Goal: Transaction & Acquisition: Purchase product/service

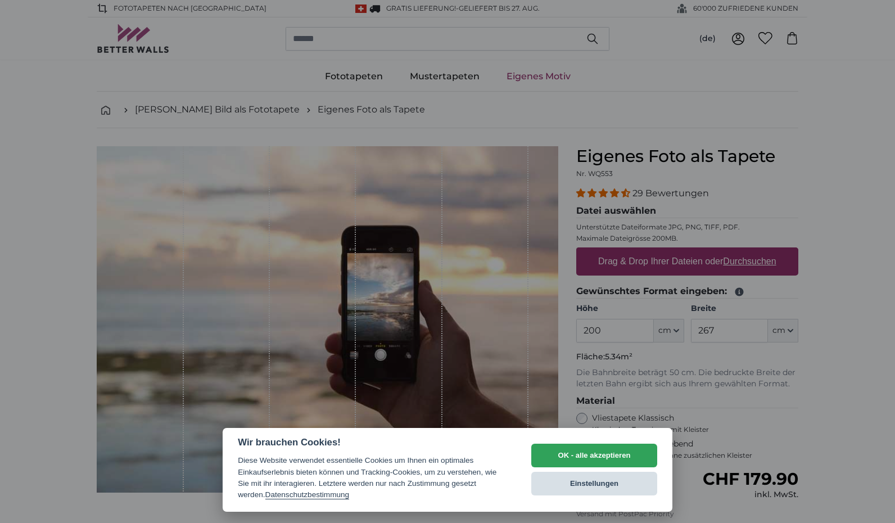
click at [581, 478] on button "Einstellungen" at bounding box center [594, 484] width 126 height 24
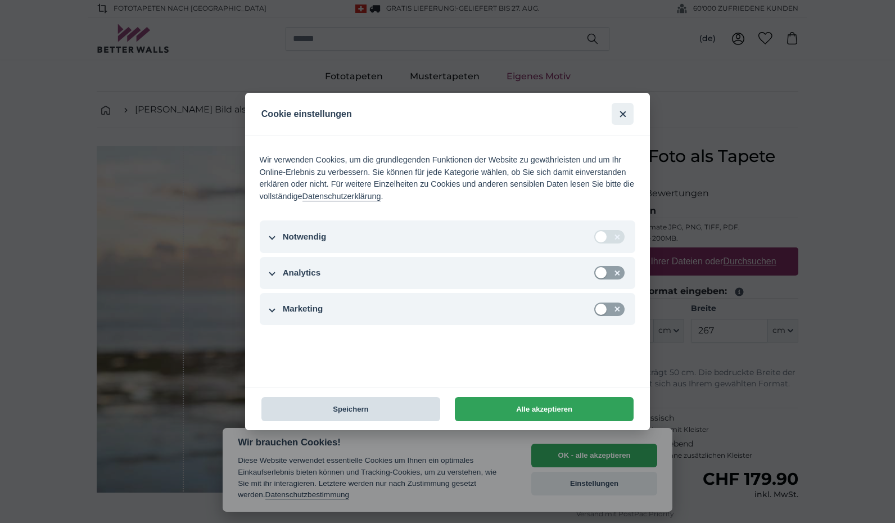
click at [395, 407] on button "Speichern" at bounding box center [350, 409] width 179 height 24
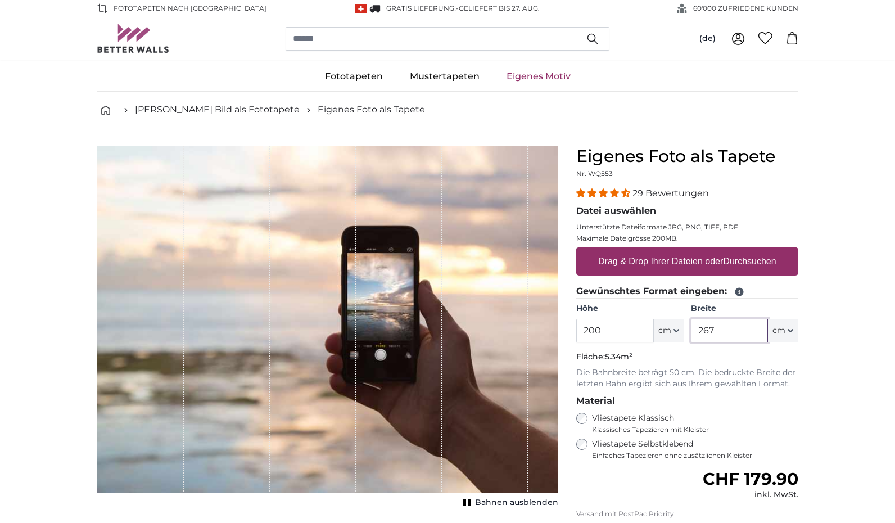
drag, startPoint x: 732, startPoint y: 414, endPoint x: 682, endPoint y: 414, distance: 50.0
click at [682, 342] on div "Höhe 200 ft cm Centimeter (cm) Inches (inch) Feet (ft. in.) Breite 267 ft cm Ce…" at bounding box center [687, 322] width 222 height 39
type input "380"
click at [600, 342] on input "200" at bounding box center [614, 331] width 77 height 24
drag, startPoint x: 617, startPoint y: 420, endPoint x: 564, endPoint y: 419, distance: 52.3
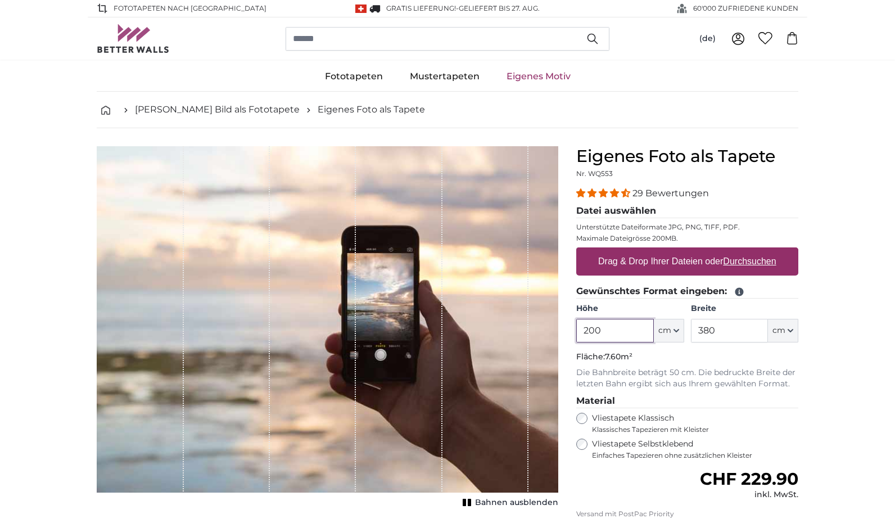
click at [564, 419] on product-detail "Abbrechen Bild zuschneiden Bahnen ausblenden Eigenes Foto als Tapete Nr. WQ553 …" at bounding box center [447, 390] width 719 height 524
type input "250"
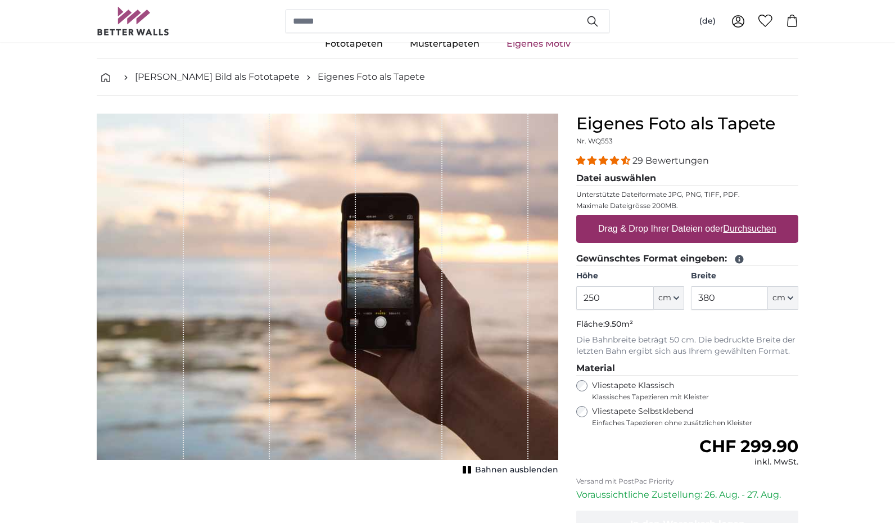
scroll to position [32, 0]
